Goal: Navigation & Orientation: Find specific page/section

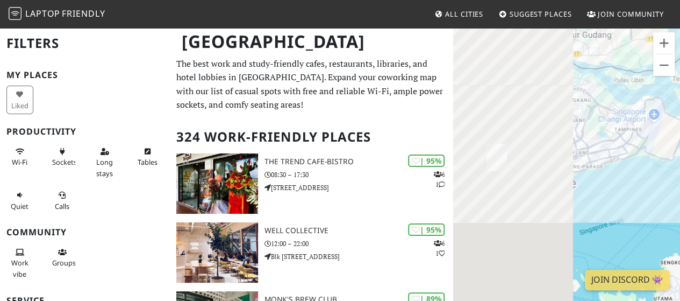
drag, startPoint x: 555, startPoint y: 183, endPoint x: 765, endPoint y: 111, distance: 222.5
click at [680, 111] on html "Laptop Friendly All Cities Suggest Places Join Community Singapore Filters My P…" at bounding box center [340, 150] width 680 height 301
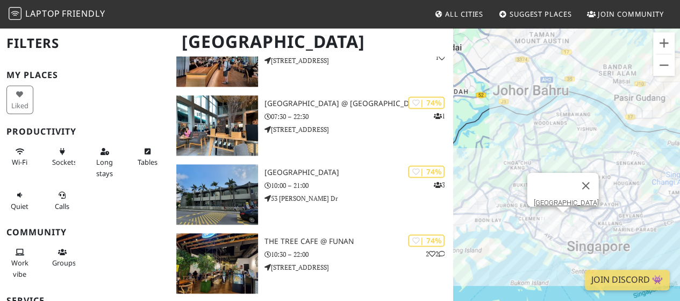
scroll to position [2689, 0]
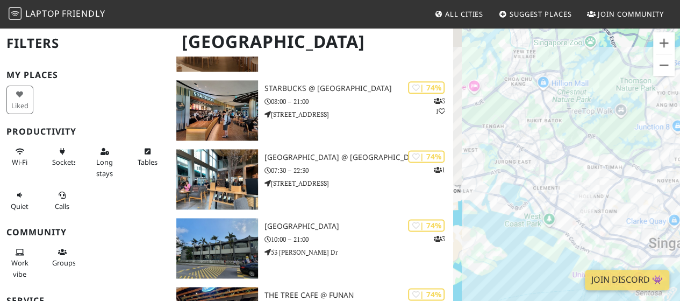
drag, startPoint x: 549, startPoint y: 235, endPoint x: 641, endPoint y: 233, distance: 91.5
click at [641, 233] on div "To navigate, press the arrow keys." at bounding box center [566, 177] width 227 height 301
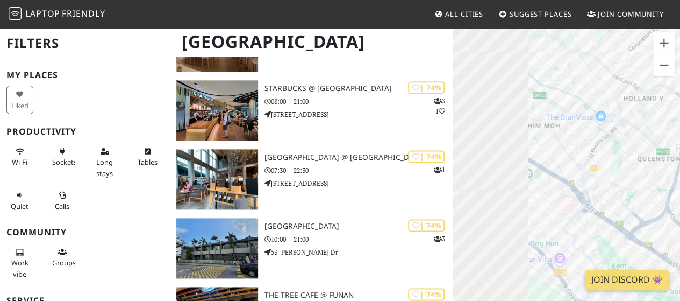
drag, startPoint x: 531, startPoint y: 200, endPoint x: 684, endPoint y: 209, distance: 153.0
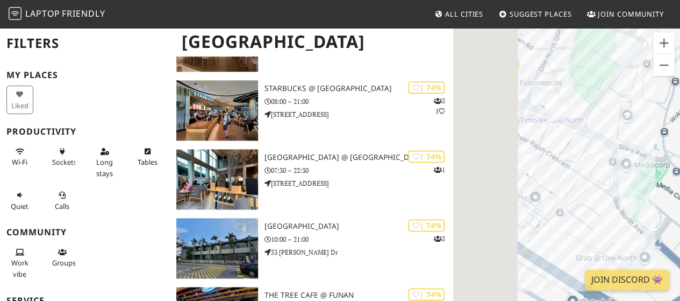
drag, startPoint x: 583, startPoint y: 186, endPoint x: 711, endPoint y: 218, distance: 131.9
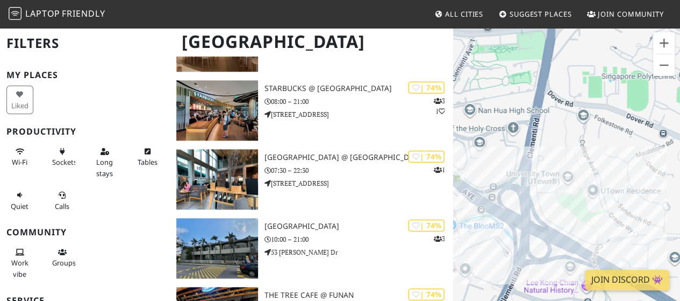
drag, startPoint x: 527, startPoint y: 137, endPoint x: 564, endPoint y: 206, distance: 78.2
click at [564, 206] on div "To navigate, press the arrow keys." at bounding box center [566, 177] width 227 height 301
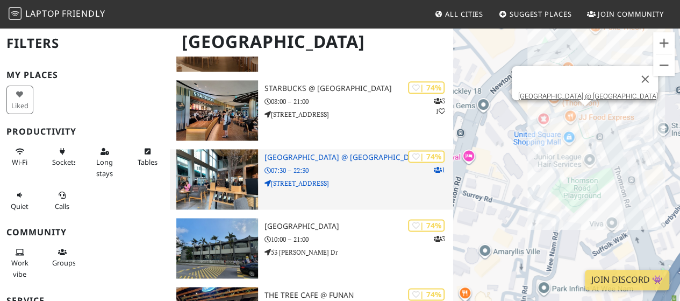
click at [289, 168] on p "07:30 – 22:30" at bounding box center [359, 170] width 189 height 10
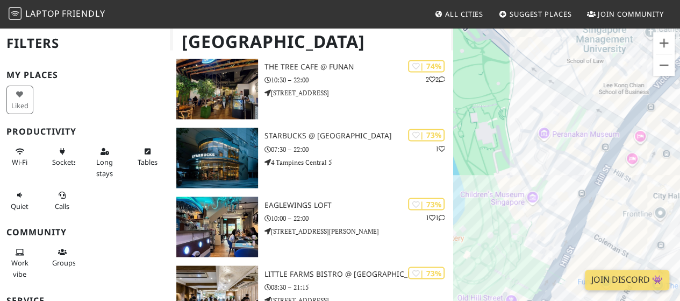
scroll to position [2958, 0]
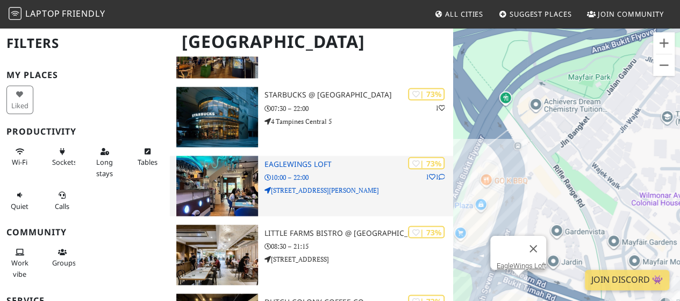
click at [298, 176] on p "10:00 – 22:00" at bounding box center [359, 177] width 189 height 10
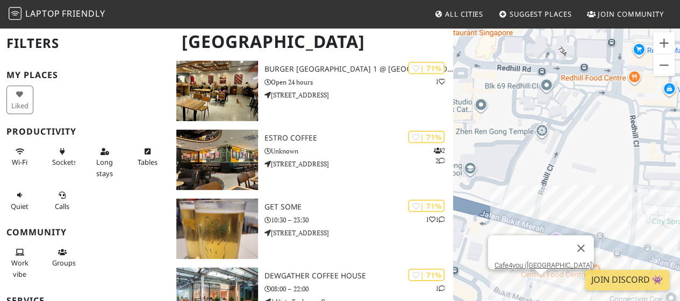
scroll to position [3657, 0]
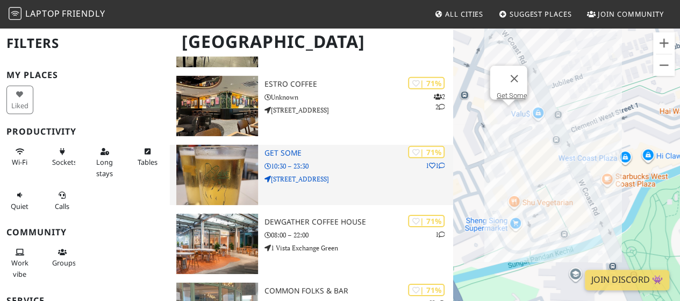
click at [272, 154] on h3 "Get Some" at bounding box center [359, 152] width 189 height 9
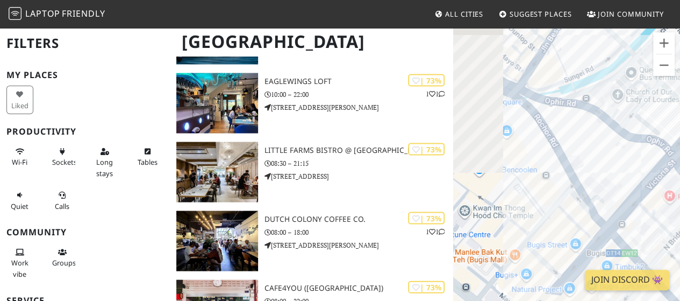
scroll to position [3012, 0]
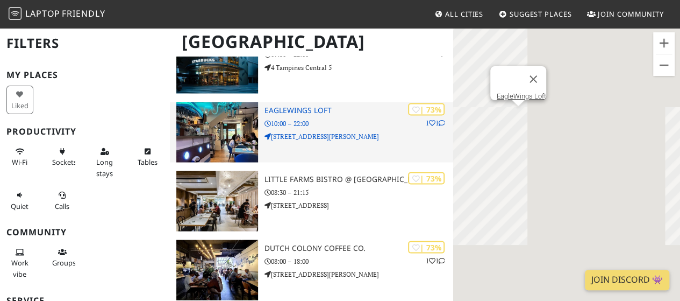
click at [218, 133] on img at bounding box center [217, 132] width 82 height 60
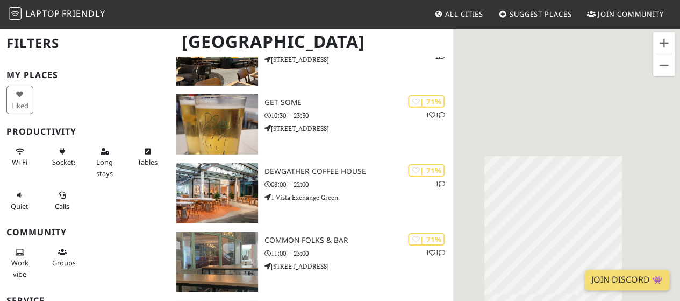
scroll to position [3711, 0]
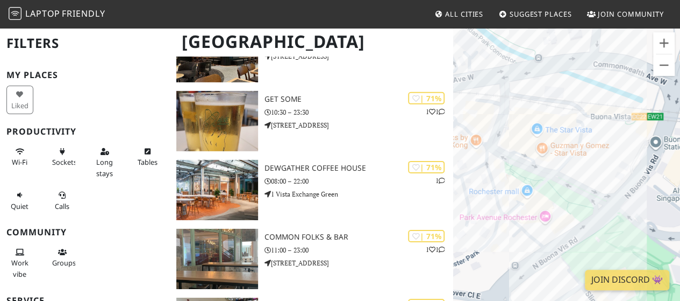
drag, startPoint x: 572, startPoint y: 198, endPoint x: 553, endPoint y: 43, distance: 156.1
click at [553, 43] on div "To navigate, press the arrow keys." at bounding box center [566, 177] width 227 height 301
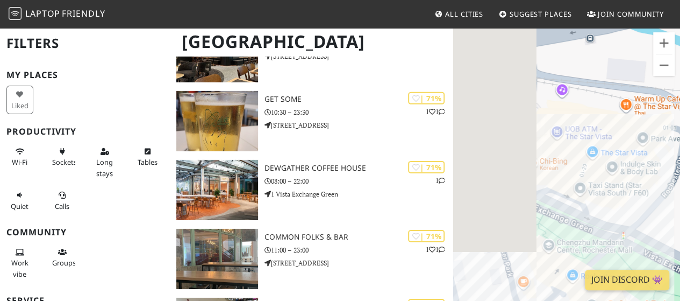
drag, startPoint x: 565, startPoint y: 121, endPoint x: 661, endPoint y: 97, distance: 99.1
click at [661, 97] on div "To navigate, press the arrow keys." at bounding box center [566, 177] width 227 height 301
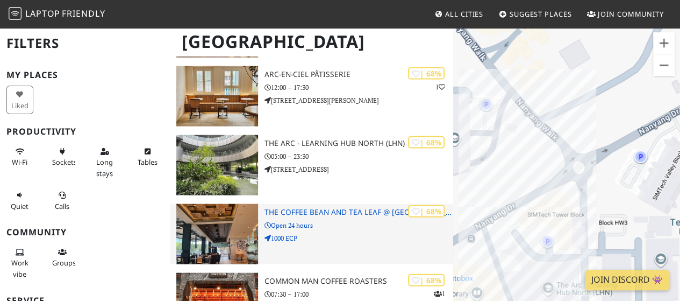
scroll to position [5217, 0]
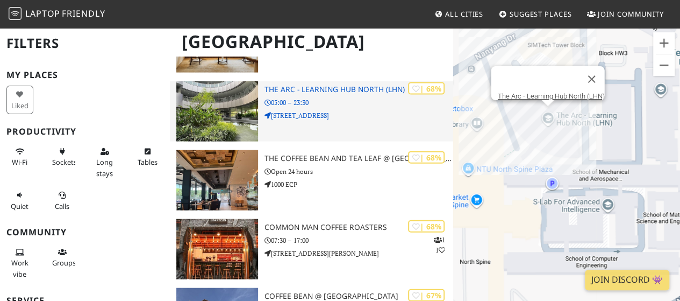
click at [212, 110] on img at bounding box center [217, 111] width 82 height 60
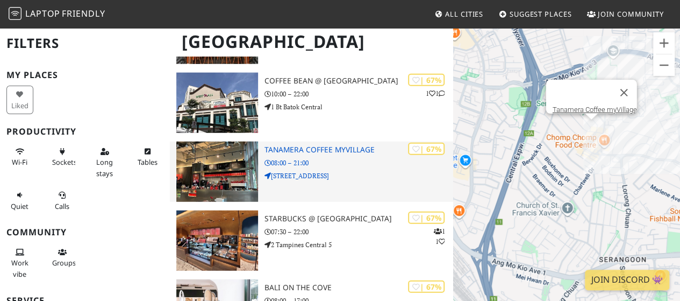
scroll to position [5486, 0]
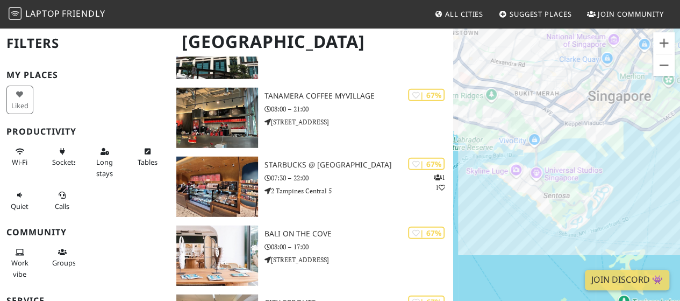
drag, startPoint x: 527, startPoint y: 269, endPoint x: 520, endPoint y: 217, distance: 52.0
click at [520, 217] on div "To navigate, press the arrow keys." at bounding box center [566, 177] width 227 height 301
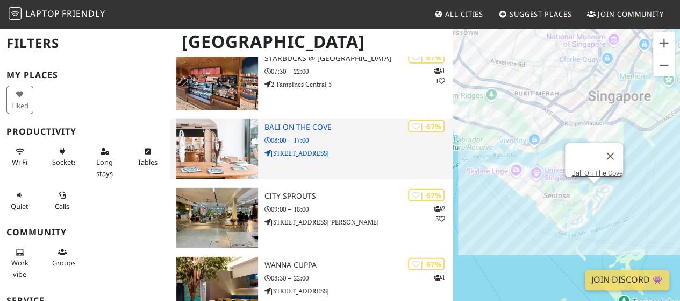
scroll to position [5593, 0]
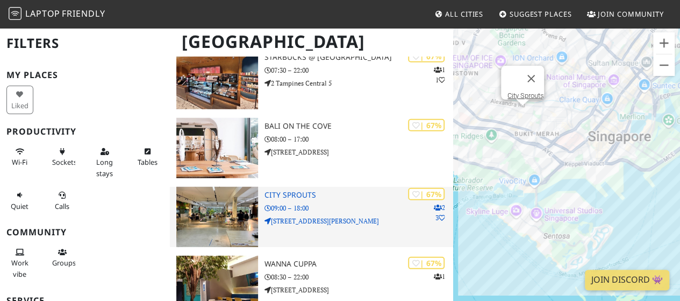
click at [325, 223] on p "102 Henderson Rd" at bounding box center [359, 221] width 189 height 10
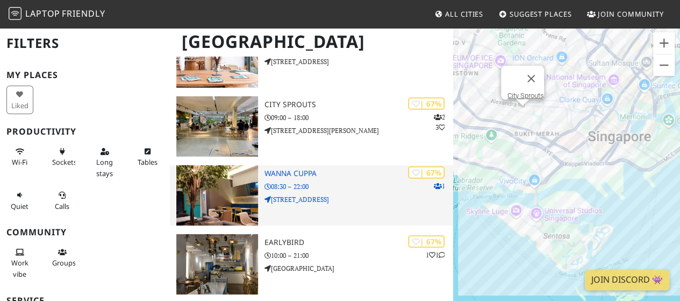
scroll to position [5701, 0]
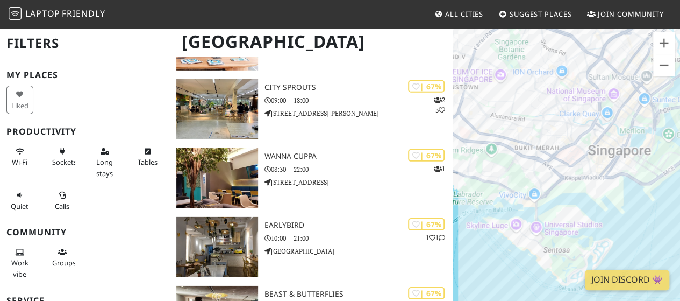
click at [352, 0] on nav "Laptop Friendly All Cities Suggest Places Join Community" at bounding box center [340, 14] width 680 height 28
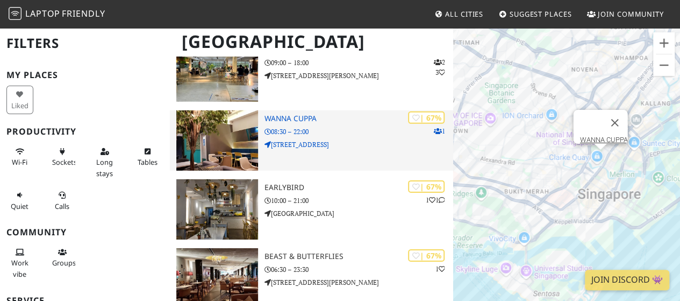
scroll to position [5755, 0]
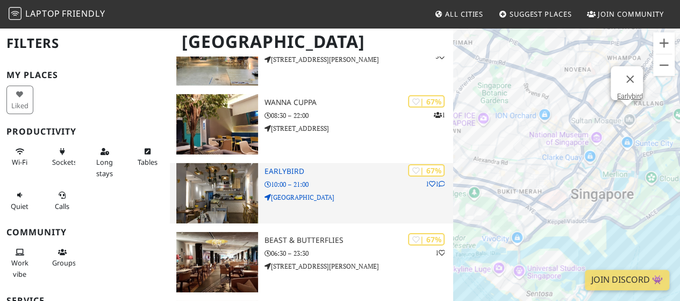
click at [279, 198] on p "17 Jln Pinang" at bounding box center [359, 197] width 189 height 10
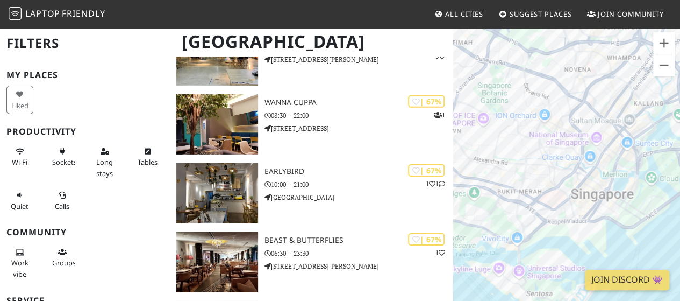
scroll to position [5808, 0]
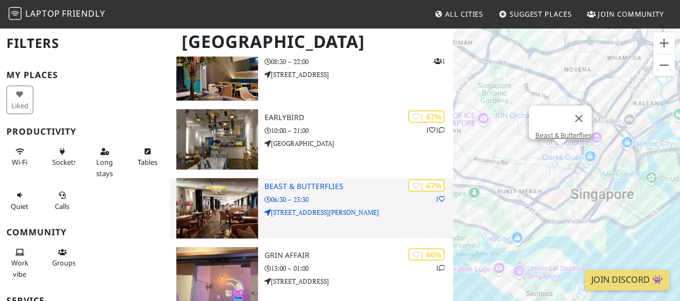
click at [208, 213] on img at bounding box center [217, 208] width 82 height 60
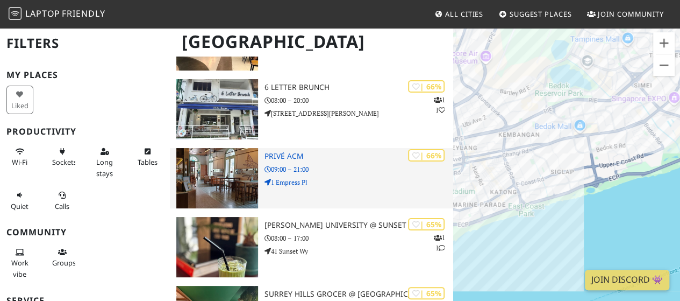
scroll to position [6131, 0]
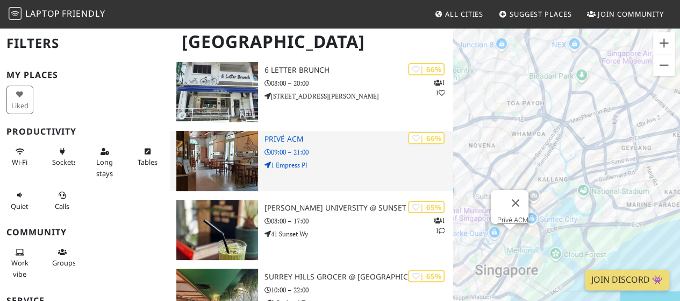
click at [293, 152] on p "09:00 – 21:00" at bounding box center [359, 152] width 189 height 10
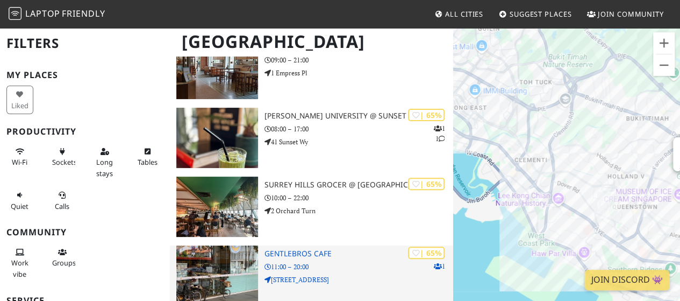
scroll to position [6239, 0]
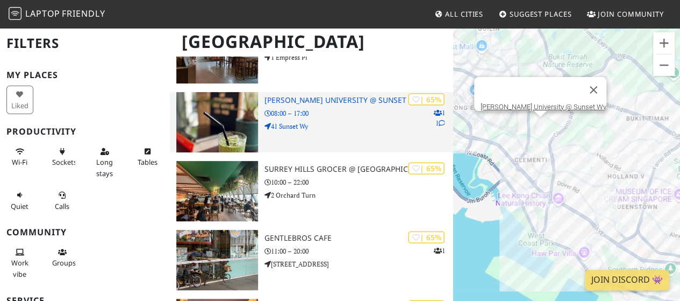
click at [304, 113] on p "08:00 – 17:00" at bounding box center [359, 113] width 189 height 10
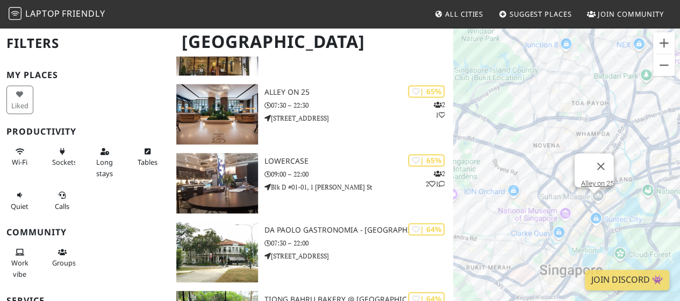
scroll to position [6884, 0]
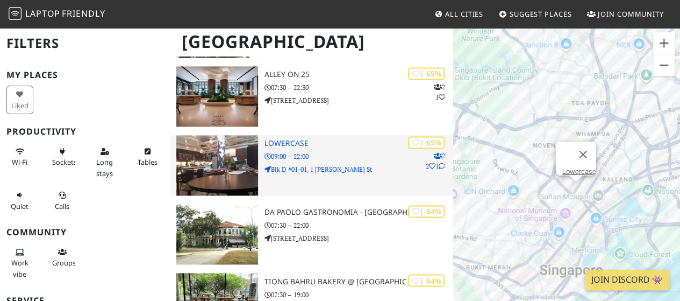
click at [318, 169] on p "Blk D #01-01, 1 McNally St" at bounding box center [359, 169] width 189 height 10
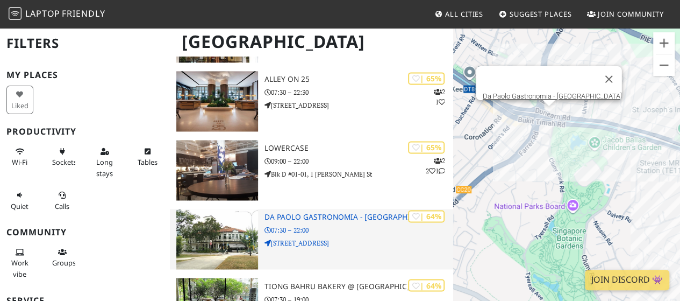
scroll to position [6938, 0]
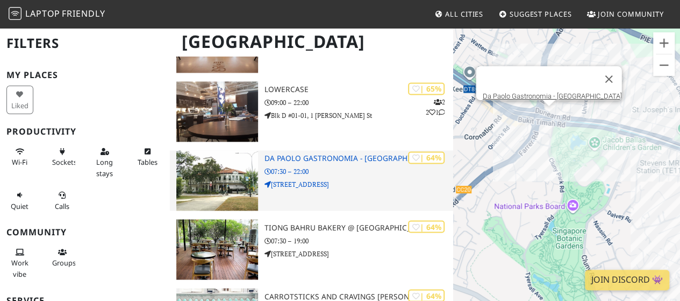
click at [302, 162] on div "| 64% Da Paolo Gastronomia - Bukit Timah 07:30 – 22:00 501 Bukit Timah Rd" at bounding box center [359, 180] width 189 height 60
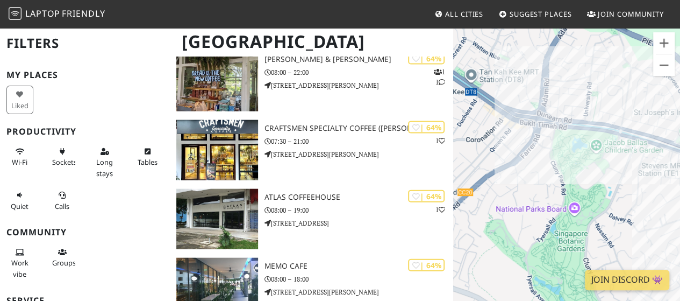
scroll to position [7314, 0]
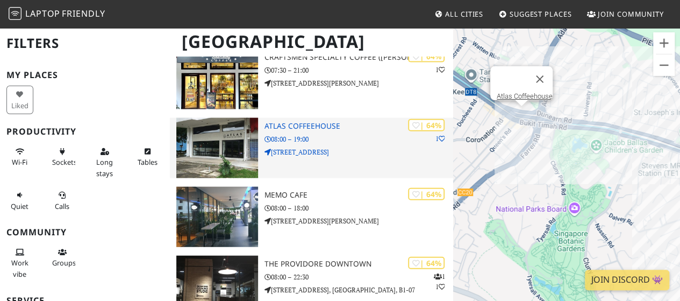
click at [289, 140] on p "08:00 – 19:00" at bounding box center [359, 139] width 189 height 10
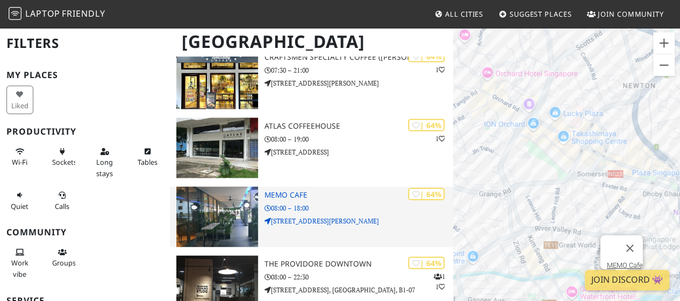
click at [329, 203] on p "08:00 – 18:00" at bounding box center [359, 208] width 189 height 10
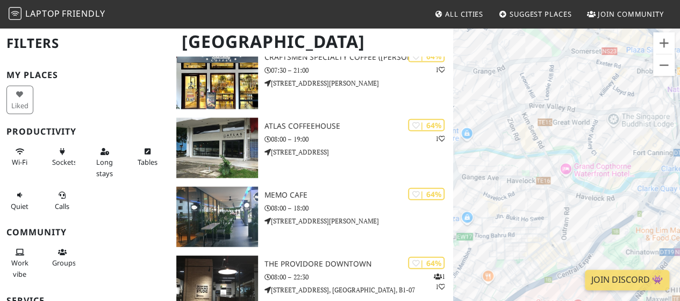
drag, startPoint x: 563, startPoint y: 180, endPoint x: 536, endPoint y: 99, distance: 85.0
click at [536, 99] on div "To navigate, press the arrow keys." at bounding box center [566, 177] width 227 height 301
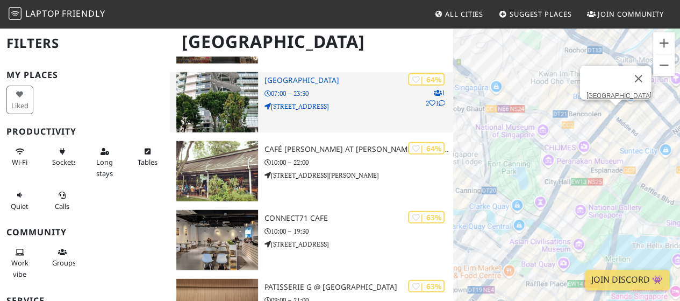
scroll to position [7583, 0]
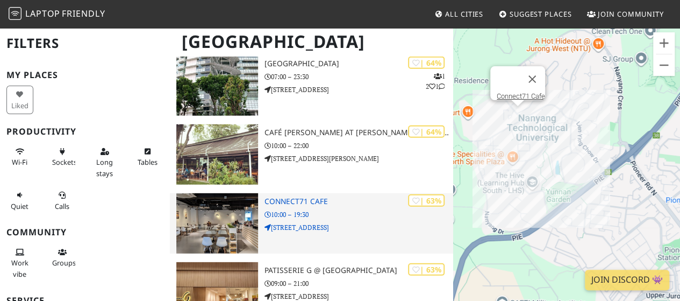
click at [285, 211] on p "10:00 – 19:30" at bounding box center [359, 214] width 189 height 10
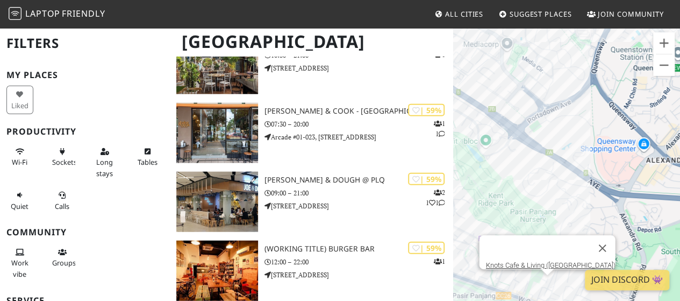
scroll to position [9412, 0]
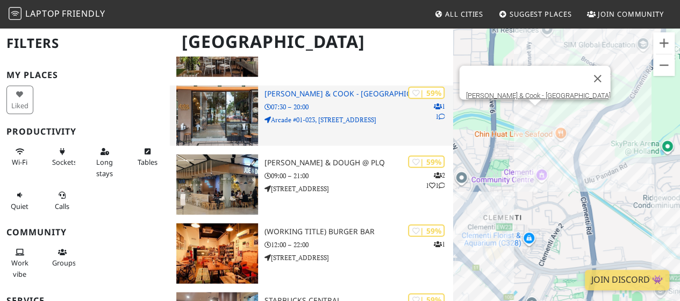
click at [196, 124] on img at bounding box center [217, 116] width 82 height 60
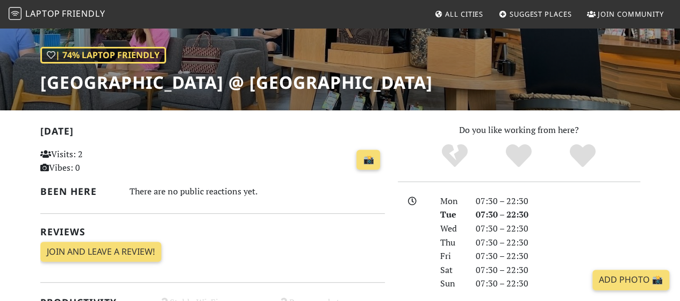
scroll to position [269, 0]
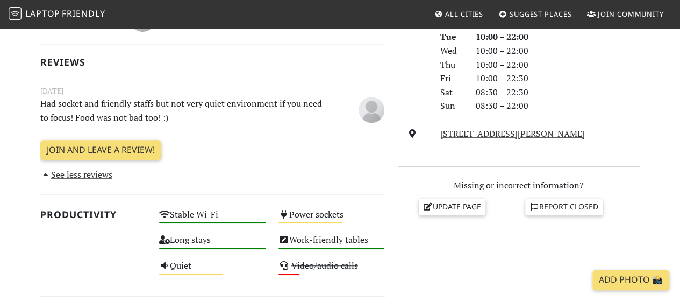
scroll to position [323, 0]
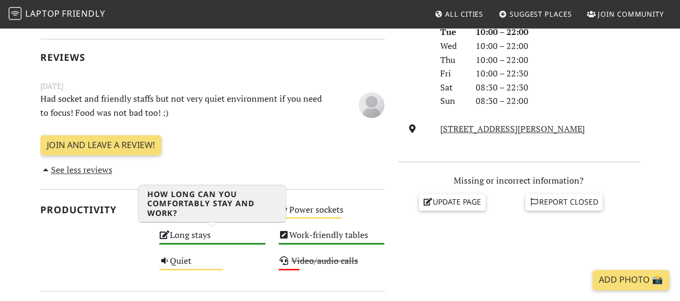
click at [192, 239] on div "Long stays High" at bounding box center [212, 240] width 119 height 26
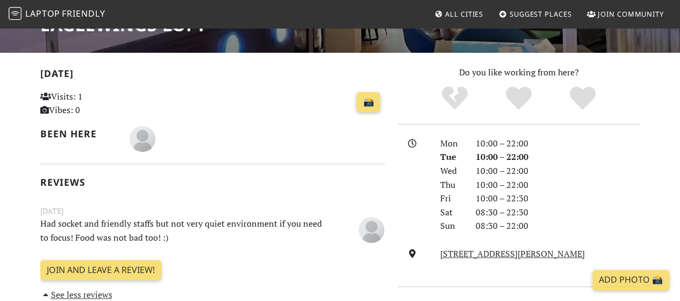
scroll to position [215, 0]
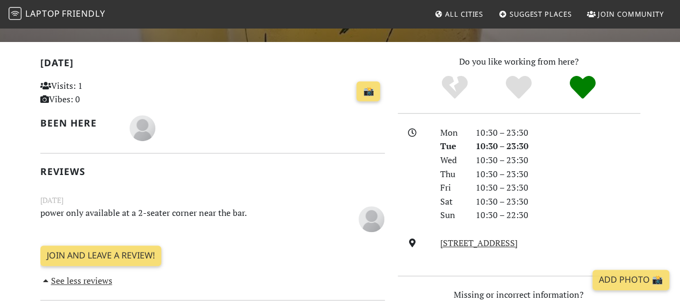
scroll to position [215, 0]
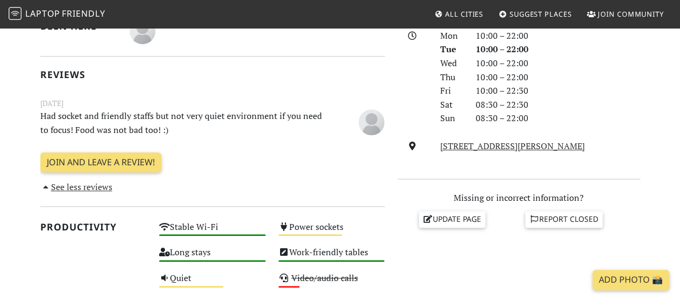
scroll to position [323, 0]
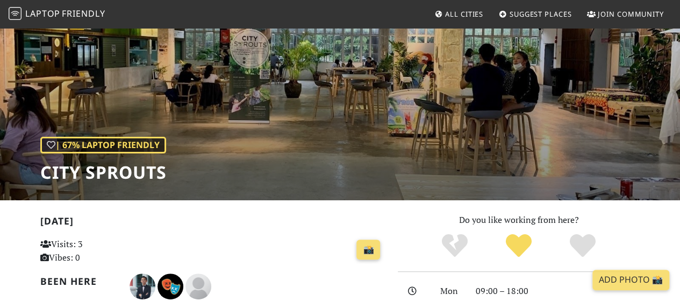
scroll to position [108, 0]
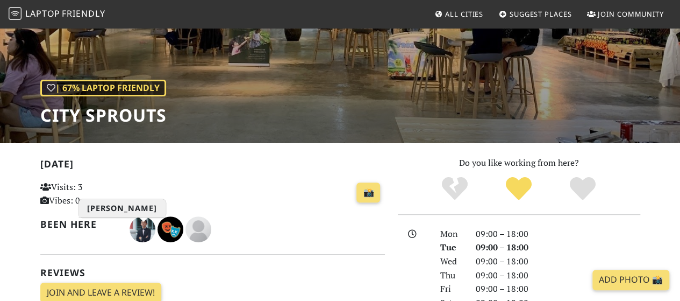
click at [139, 233] on img "Seah Han Chong Jeremy" at bounding box center [143, 229] width 26 height 26
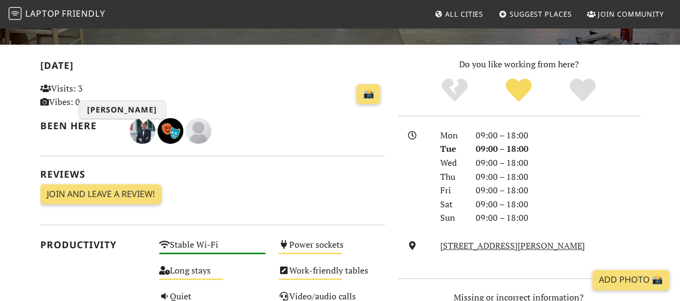
scroll to position [215, 0]
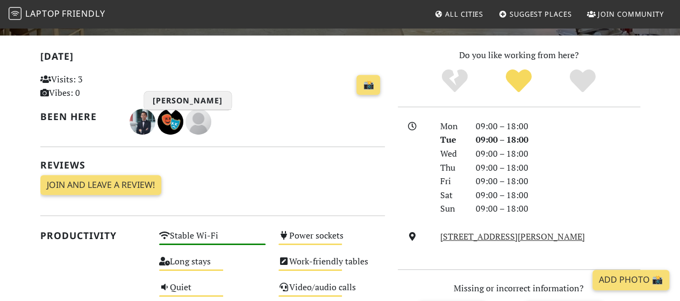
click at [169, 118] on img "Kim Tan" at bounding box center [171, 122] width 26 height 26
click at [199, 125] on img "Anne O" at bounding box center [199, 122] width 26 height 26
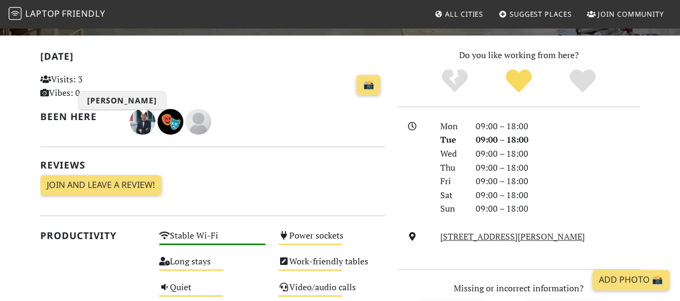
click at [143, 121] on img "Seah Han Chong Jeremy" at bounding box center [143, 122] width 26 height 26
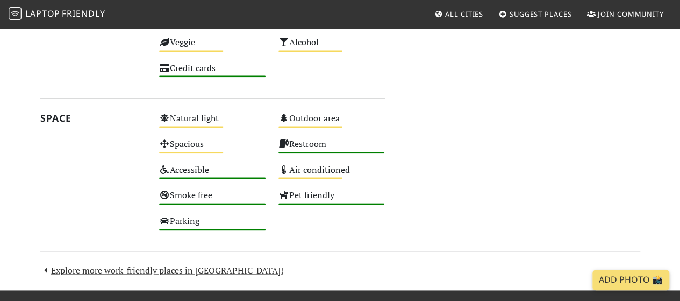
scroll to position [676, 0]
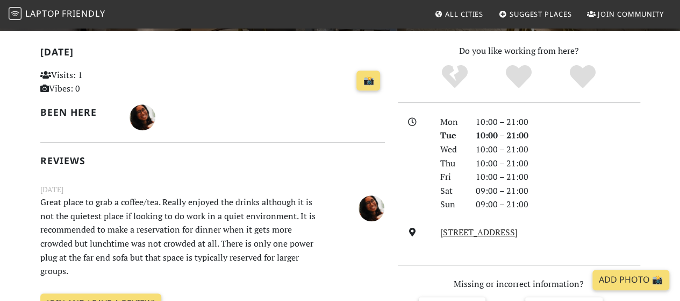
scroll to position [161, 0]
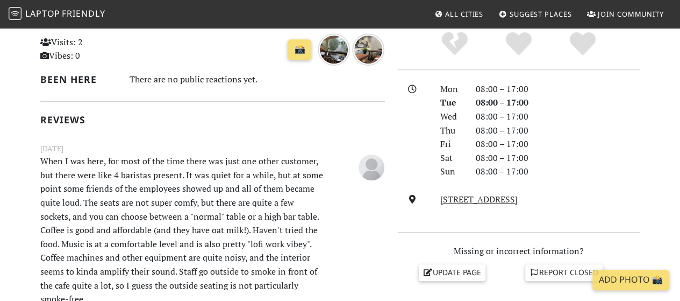
scroll to position [269, 0]
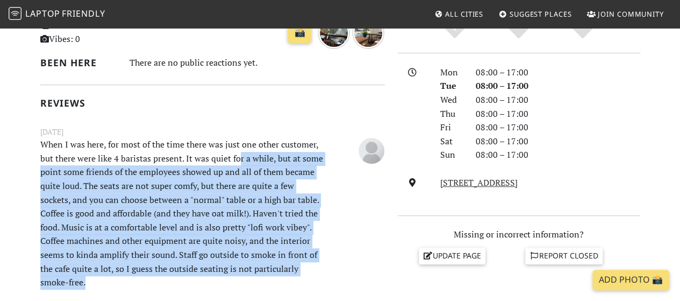
drag, startPoint x: 237, startPoint y: 161, endPoint x: 311, endPoint y: 281, distance: 140.8
click at [311, 281] on p "When I was here, for most of the time there was just one other customer, but th…" at bounding box center [183, 214] width 298 height 152
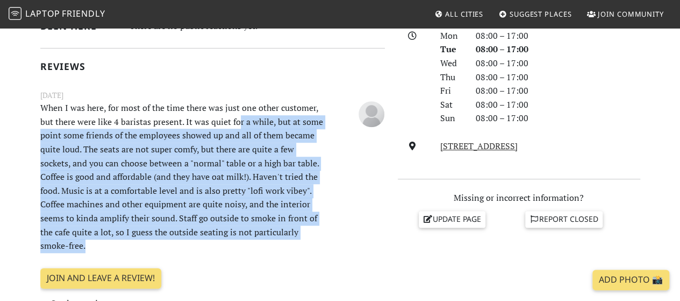
scroll to position [323, 0]
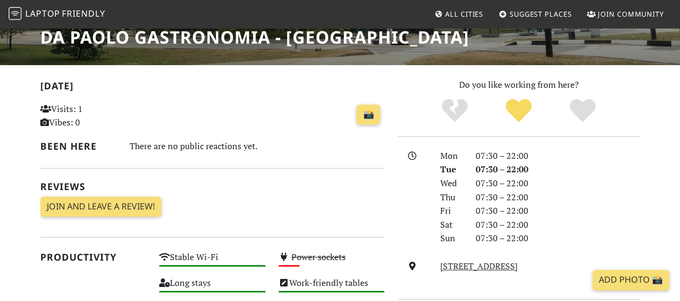
scroll to position [269, 0]
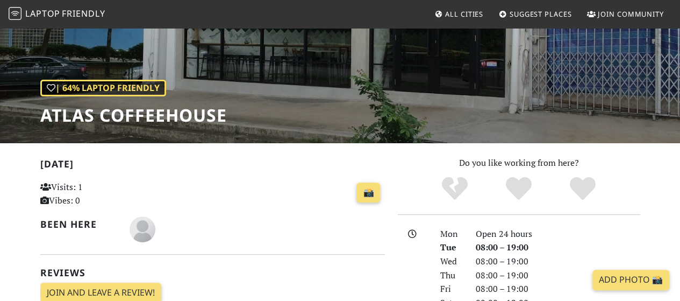
scroll to position [54, 0]
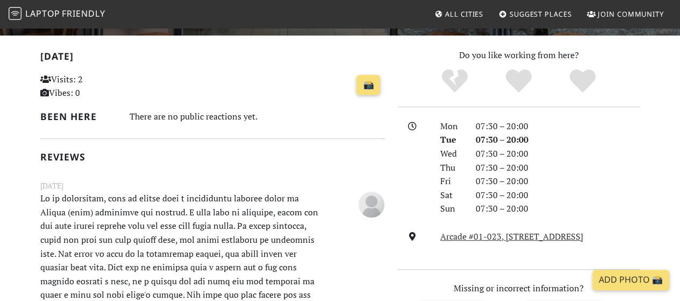
scroll to position [269, 0]
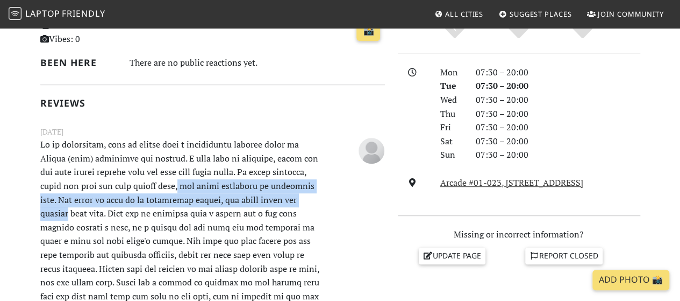
drag, startPoint x: 179, startPoint y: 186, endPoint x: 319, endPoint y: 205, distance: 142.2
click at [319, 205] on p at bounding box center [183, 303] width 298 height 330
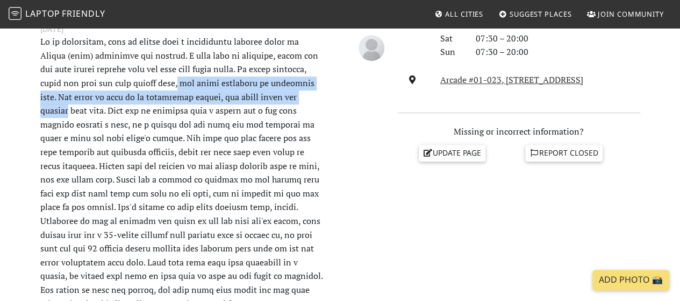
scroll to position [376, 0]
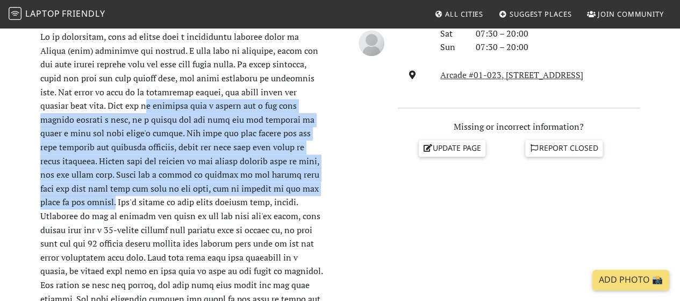
drag, startPoint x: 117, startPoint y: 110, endPoint x: 312, endPoint y: 188, distance: 209.7
click at [312, 188] on p at bounding box center [183, 195] width 298 height 330
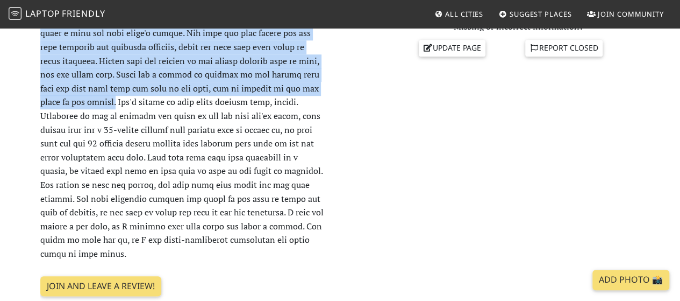
scroll to position [484, 0]
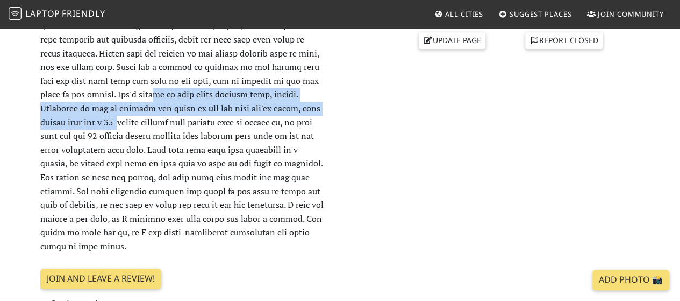
drag, startPoint x: 79, startPoint y: 96, endPoint x: 323, endPoint y: 113, distance: 245.3
click at [323, 113] on p at bounding box center [183, 88] width 298 height 330
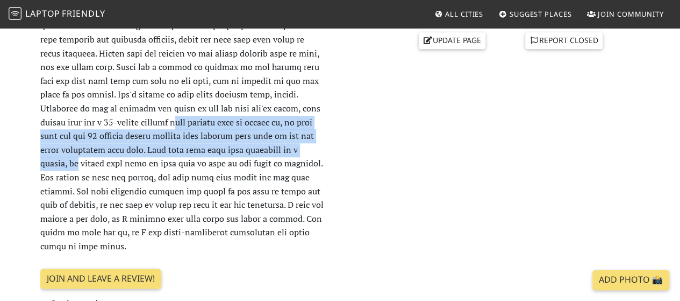
drag, startPoint x: 106, startPoint y: 123, endPoint x: 314, endPoint y: 149, distance: 209.8
click at [314, 149] on p at bounding box center [183, 88] width 298 height 330
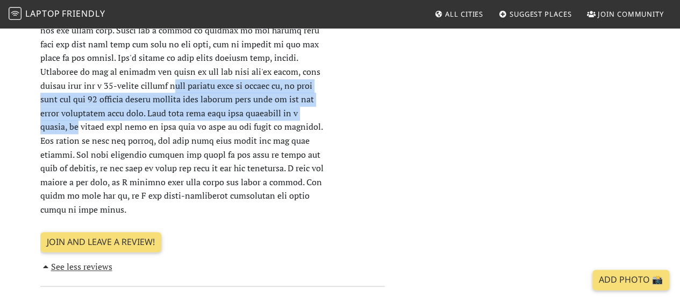
scroll to position [592, 0]
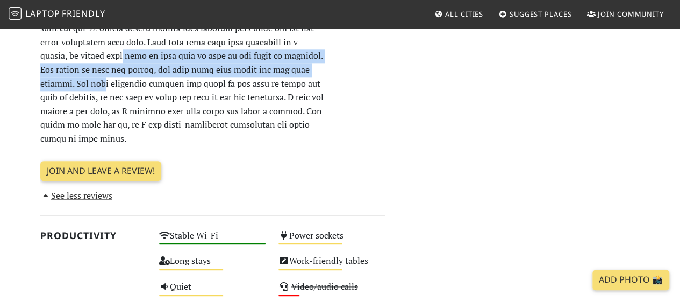
drag, startPoint x: 83, startPoint y: 59, endPoint x: 319, endPoint y: 66, distance: 236.8
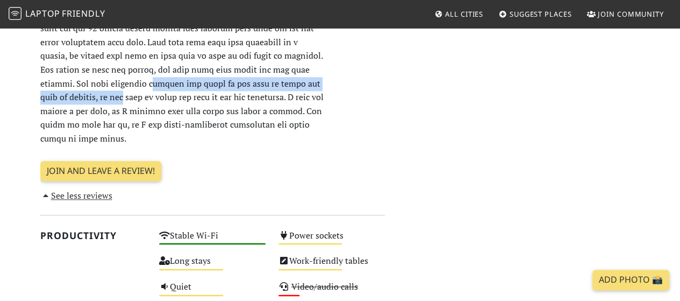
drag, startPoint x: 79, startPoint y: 84, endPoint x: 328, endPoint y: 82, distance: 249.0
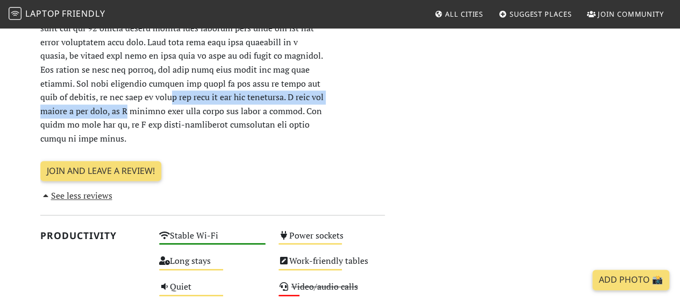
drag, startPoint x: 87, startPoint y: 97, endPoint x: 321, endPoint y: 97, distance: 233.4
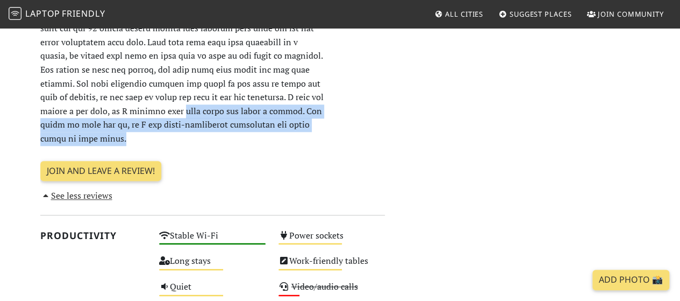
drag, startPoint x: 90, startPoint y: 115, endPoint x: 339, endPoint y: 111, distance: 249.6
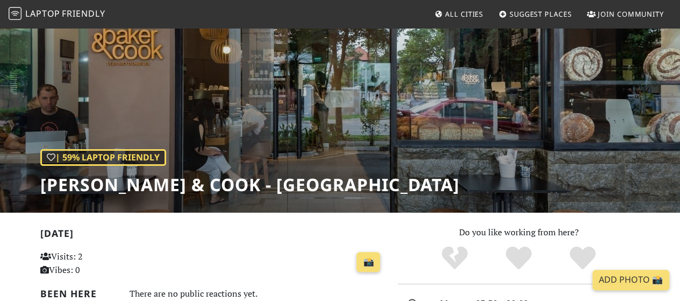
scroll to position [0, 0]
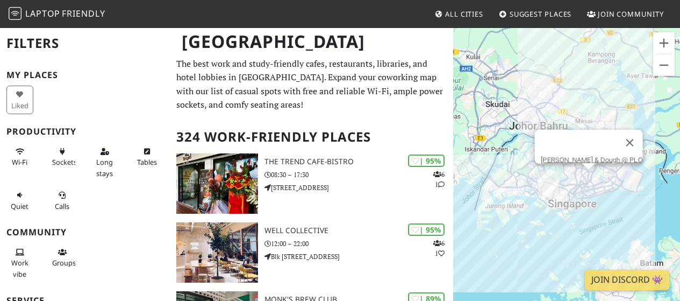
scroll to position [9412, 0]
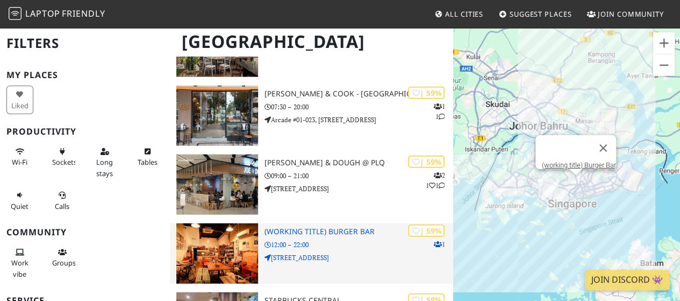
click at [298, 231] on h3 "(working title) Burger Bar" at bounding box center [359, 231] width 189 height 9
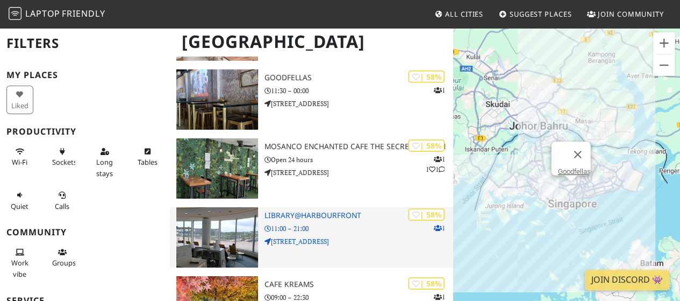
scroll to position [9842, 0]
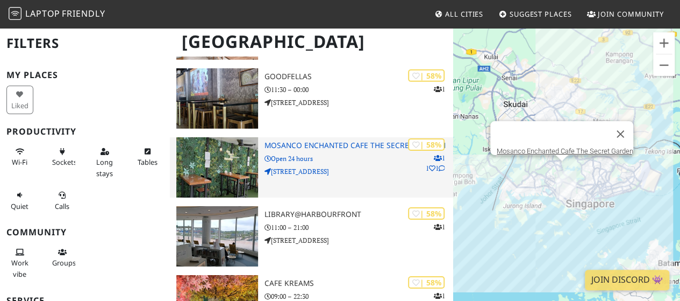
click at [316, 168] on p "1 Jalan Anak Bukit #L1-CA1, Bukit Timah Plaza" at bounding box center [359, 171] width 189 height 10
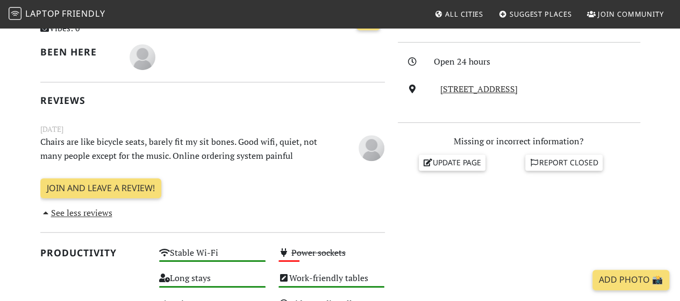
scroll to position [323, 0]
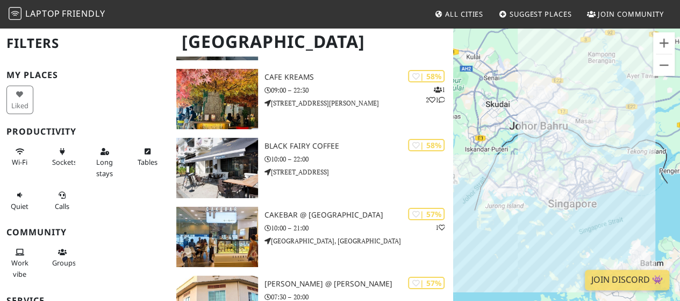
scroll to position [10111, 0]
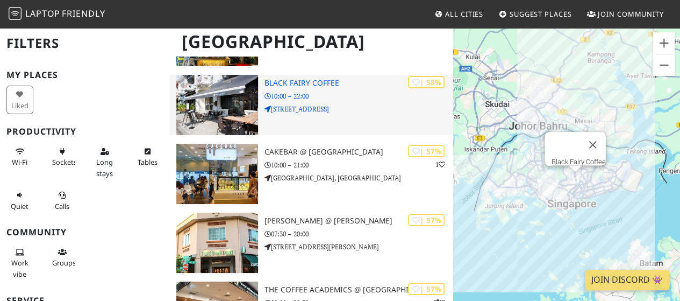
click at [315, 82] on h3 "Black Fairy Coffee" at bounding box center [359, 83] width 189 height 9
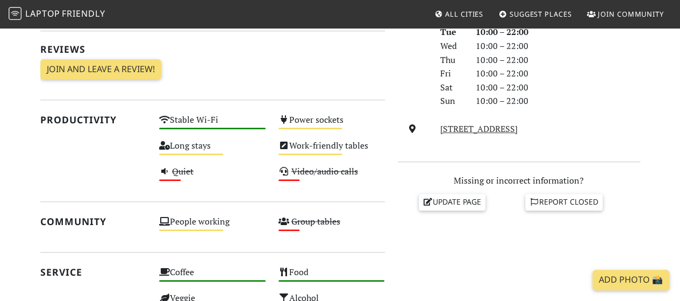
scroll to position [376, 0]
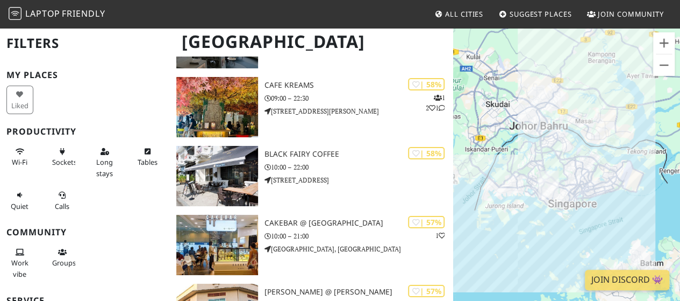
scroll to position [10057, 0]
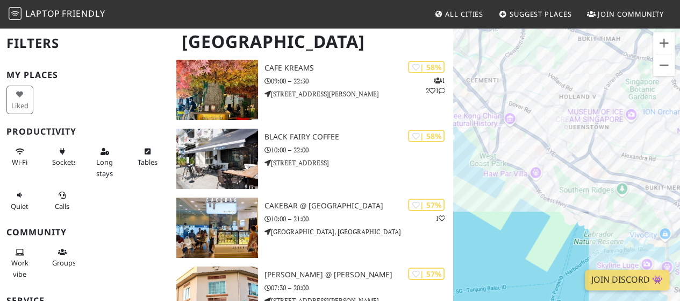
drag, startPoint x: 574, startPoint y: 139, endPoint x: 531, endPoint y: 198, distance: 73.6
click at [531, 198] on div "To navigate, press the arrow keys." at bounding box center [566, 177] width 227 height 301
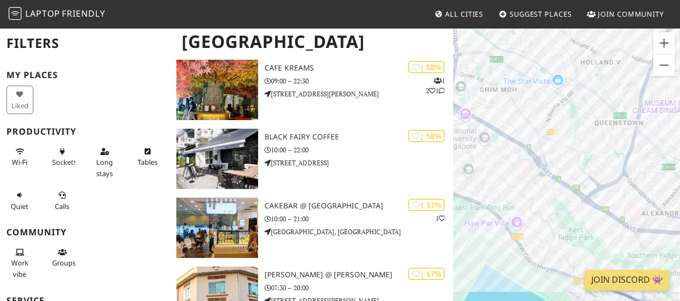
drag, startPoint x: 568, startPoint y: 130, endPoint x: 557, endPoint y: 177, distance: 48.8
click at [557, 177] on div "To navigate, press the arrow keys." at bounding box center [566, 177] width 227 height 301
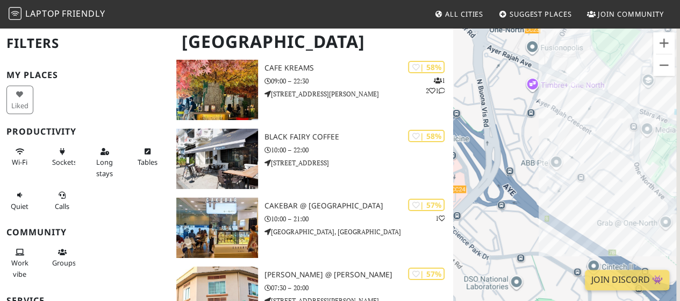
drag, startPoint x: 583, startPoint y: 145, endPoint x: 569, endPoint y: 186, distance: 43.7
click at [569, 186] on div "To navigate, press the arrow keys." at bounding box center [566, 177] width 227 height 301
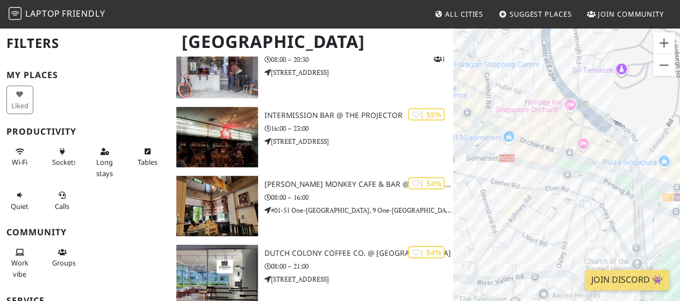
scroll to position [11509, 0]
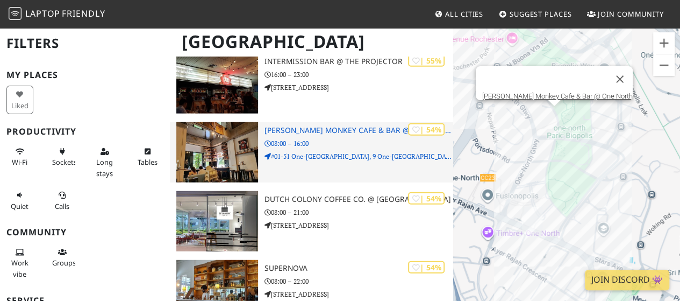
click at [301, 143] on p "08:00 – 16:00" at bounding box center [359, 143] width 189 height 10
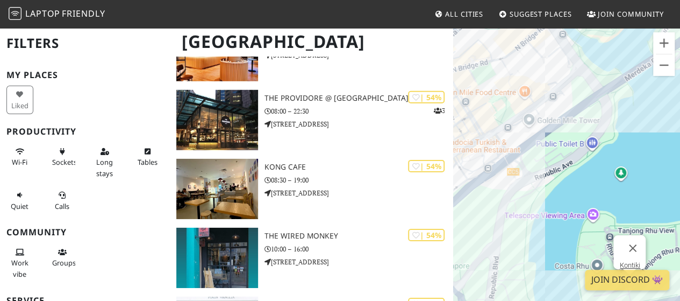
scroll to position [11940, 0]
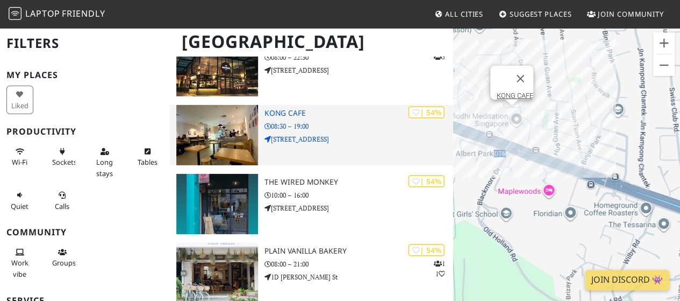
click at [280, 123] on p "08:30 – 19:00" at bounding box center [359, 126] width 189 height 10
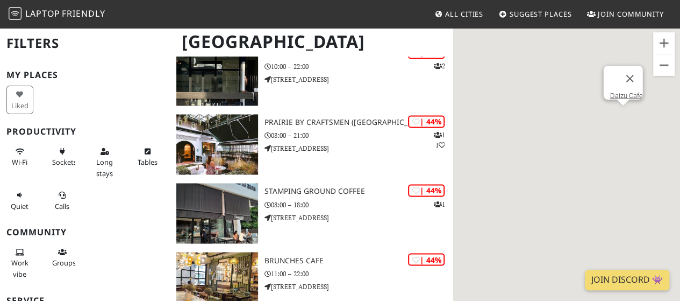
scroll to position [15113, 0]
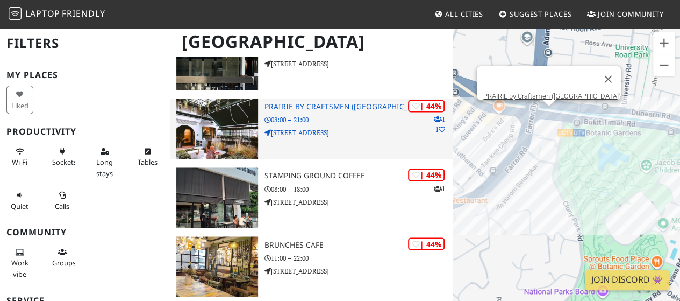
click at [297, 109] on h3 "PRAIRIE by Craftsmen ([GEOGRAPHIC_DATA])" at bounding box center [359, 106] width 189 height 9
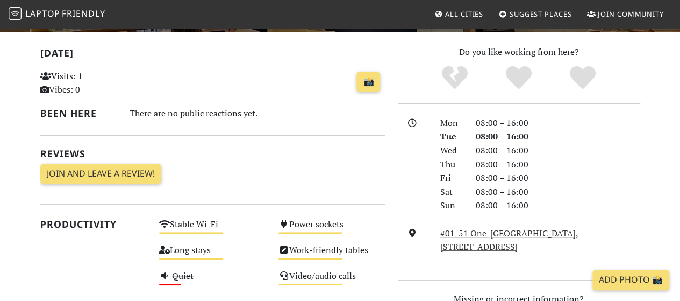
scroll to position [161, 0]
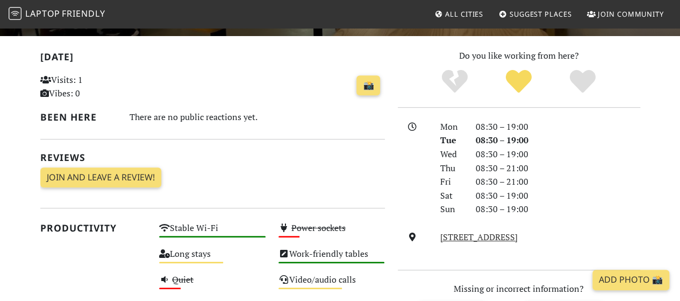
scroll to position [215, 0]
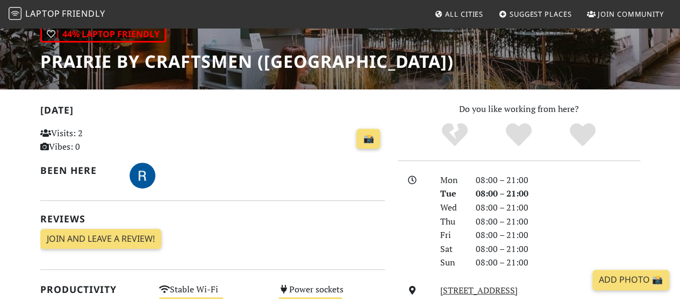
scroll to position [376, 0]
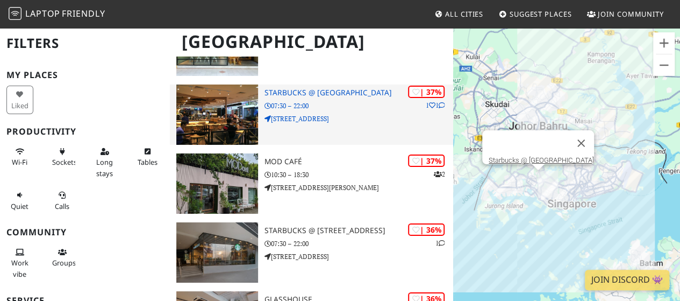
scroll to position [16242, 0]
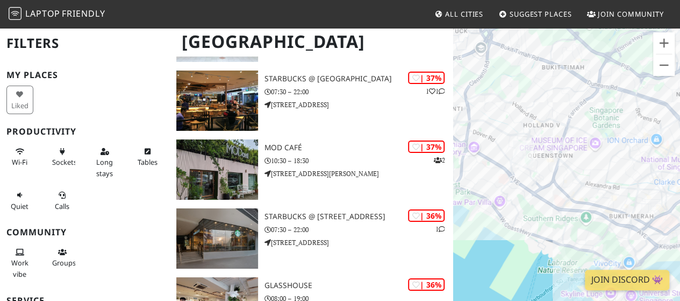
drag, startPoint x: 516, startPoint y: 224, endPoint x: 639, endPoint y: 207, distance: 124.8
click at [639, 207] on div "To navigate, press the arrow keys." at bounding box center [566, 177] width 227 height 301
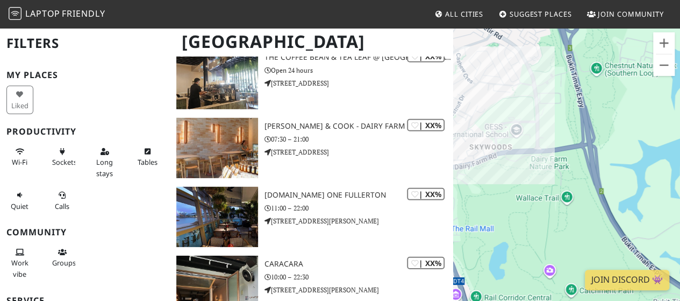
scroll to position [17856, 0]
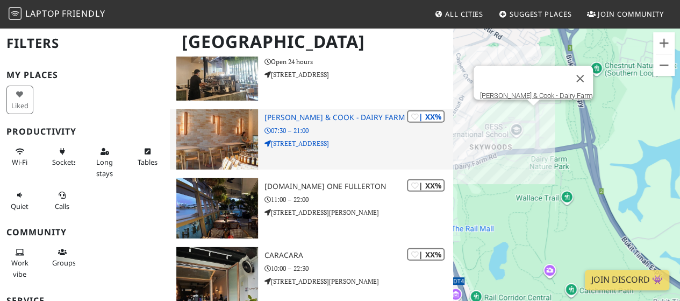
click at [353, 142] on p "4 Dairy Farm Ln" at bounding box center [359, 143] width 189 height 10
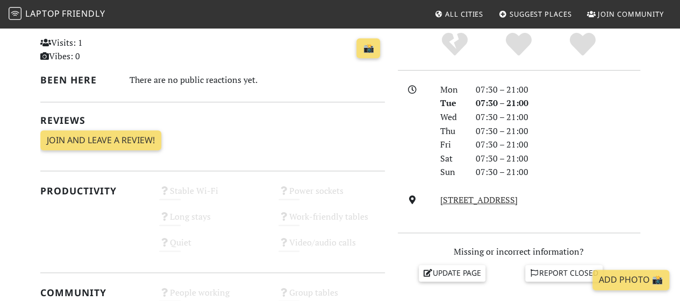
scroll to position [269, 0]
